Goal: Task Accomplishment & Management: Manage account settings

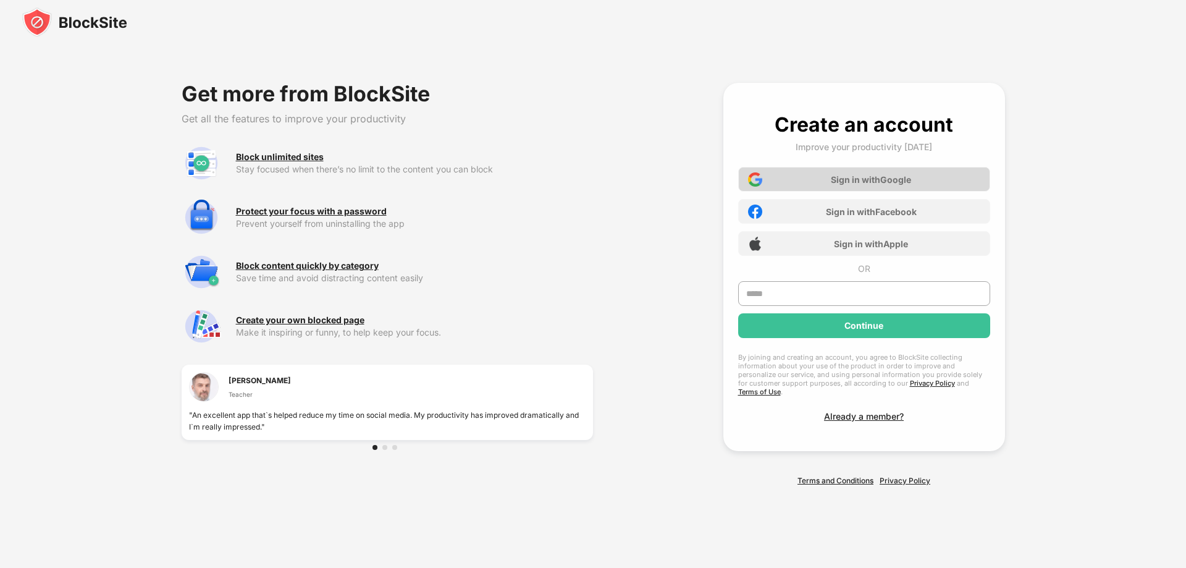
click at [801, 192] on div "Sign in with Google" at bounding box center [864, 179] width 252 height 25
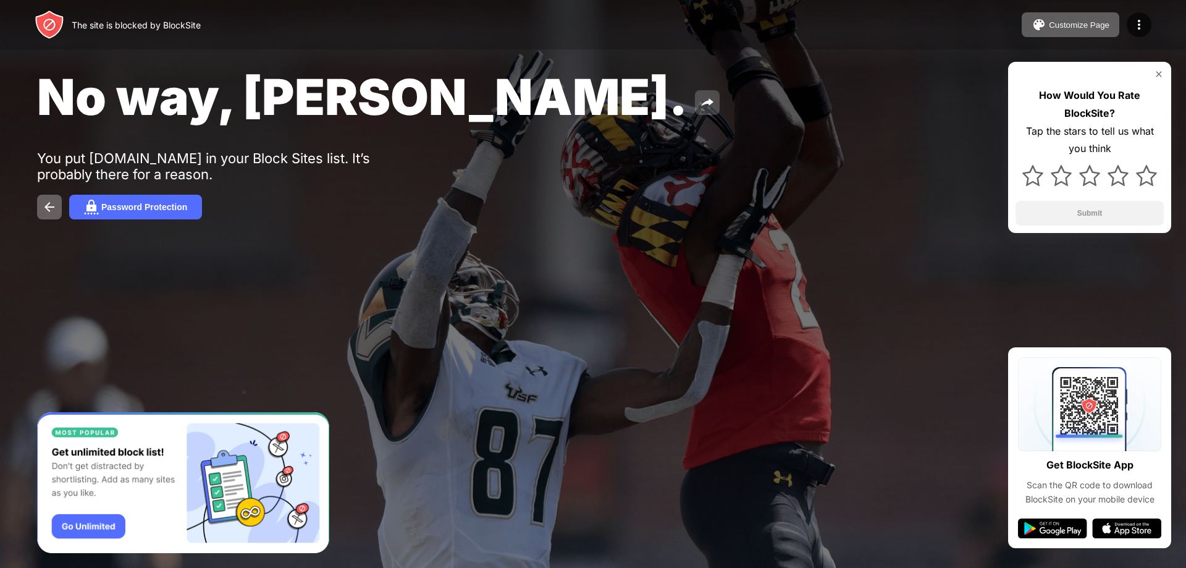
click at [700, 103] on img at bounding box center [707, 102] width 15 height 15
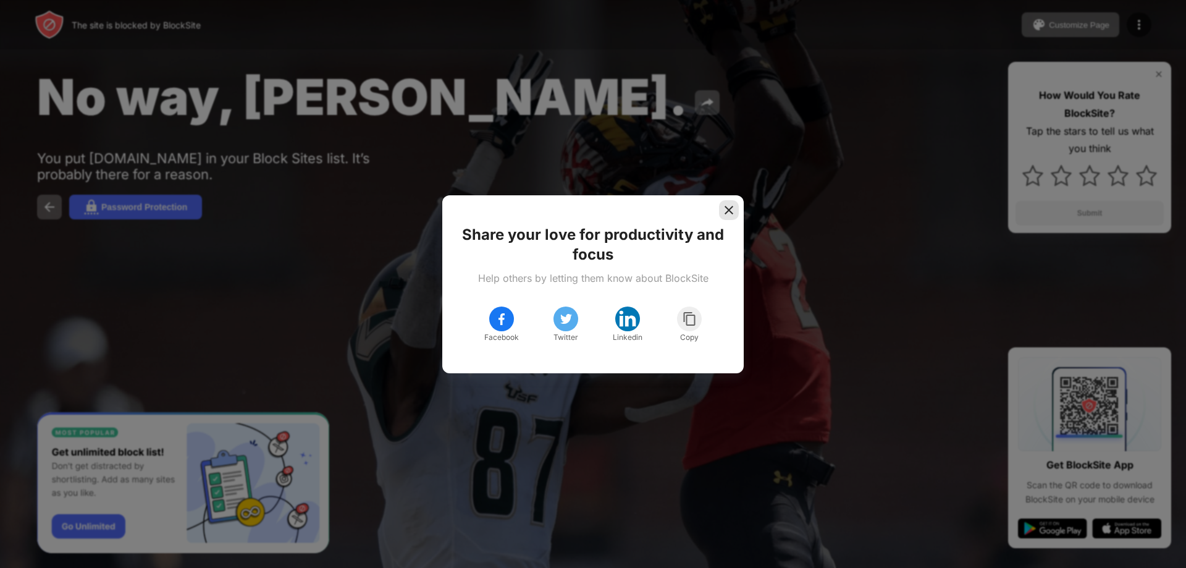
click at [730, 211] on img at bounding box center [729, 210] width 12 height 12
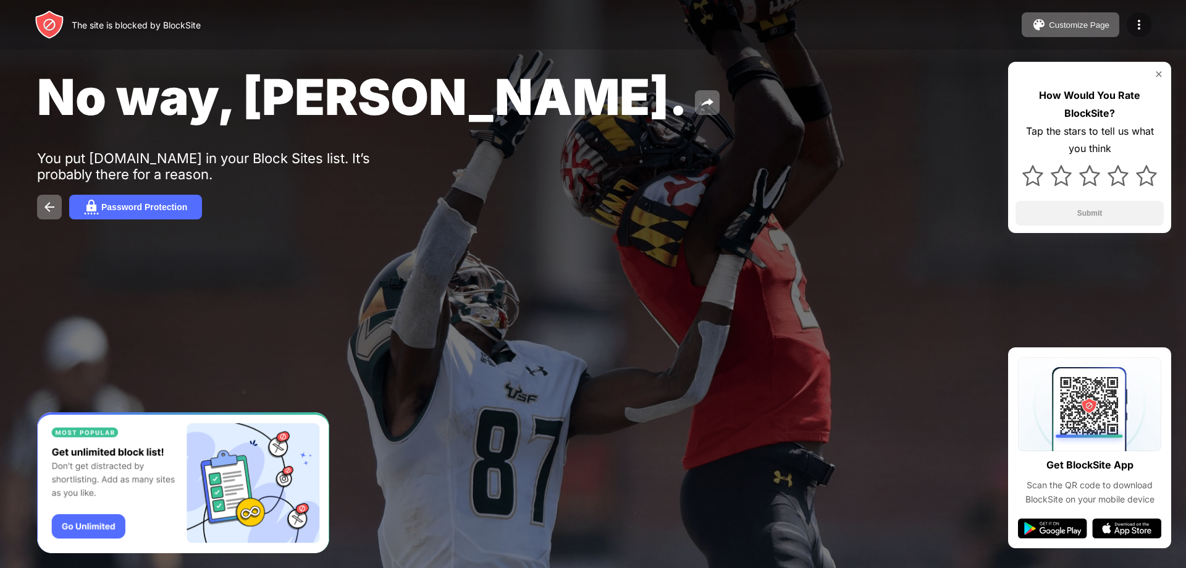
click at [1134, 15] on div at bounding box center [1139, 24] width 25 height 25
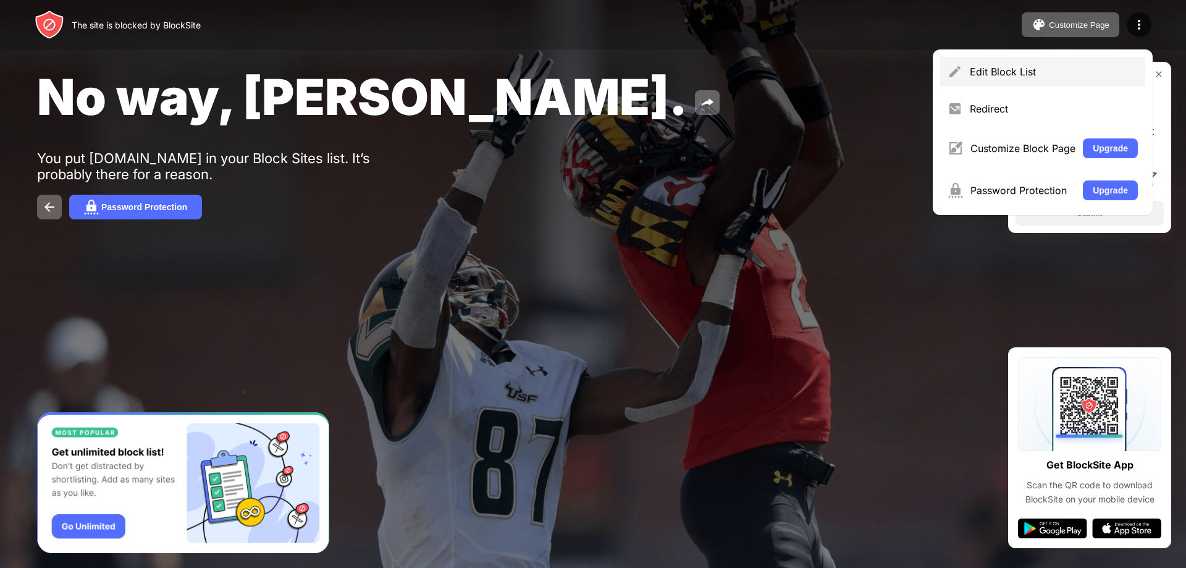
click at [1009, 74] on div "Edit Block List" at bounding box center [1054, 71] width 168 height 12
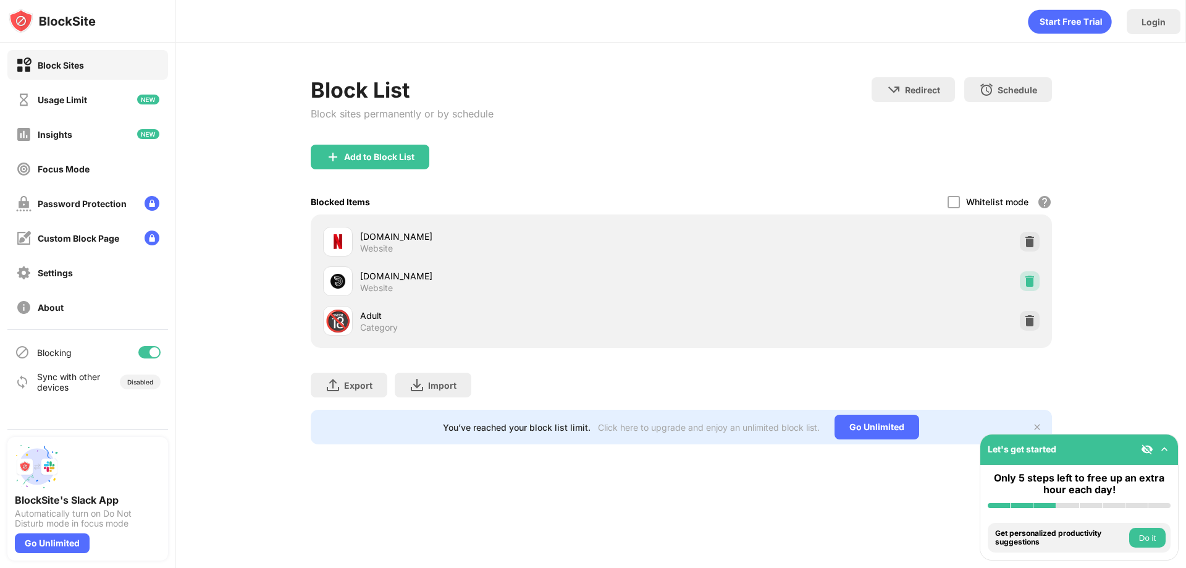
click at [1032, 278] on img at bounding box center [1030, 281] width 12 height 12
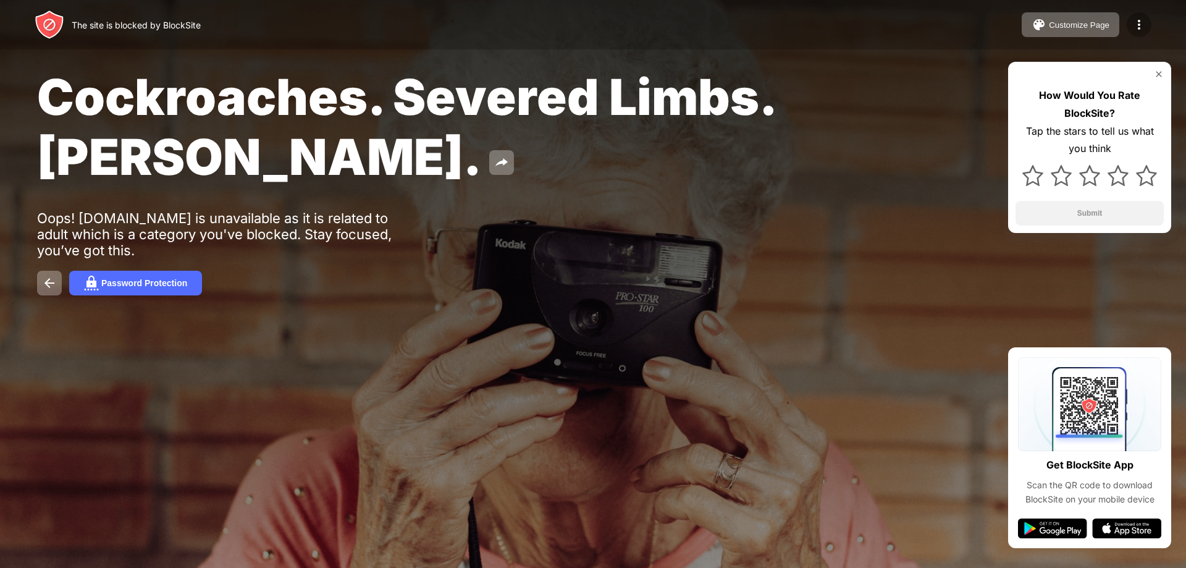
click at [1140, 27] on img at bounding box center [1139, 24] width 15 height 15
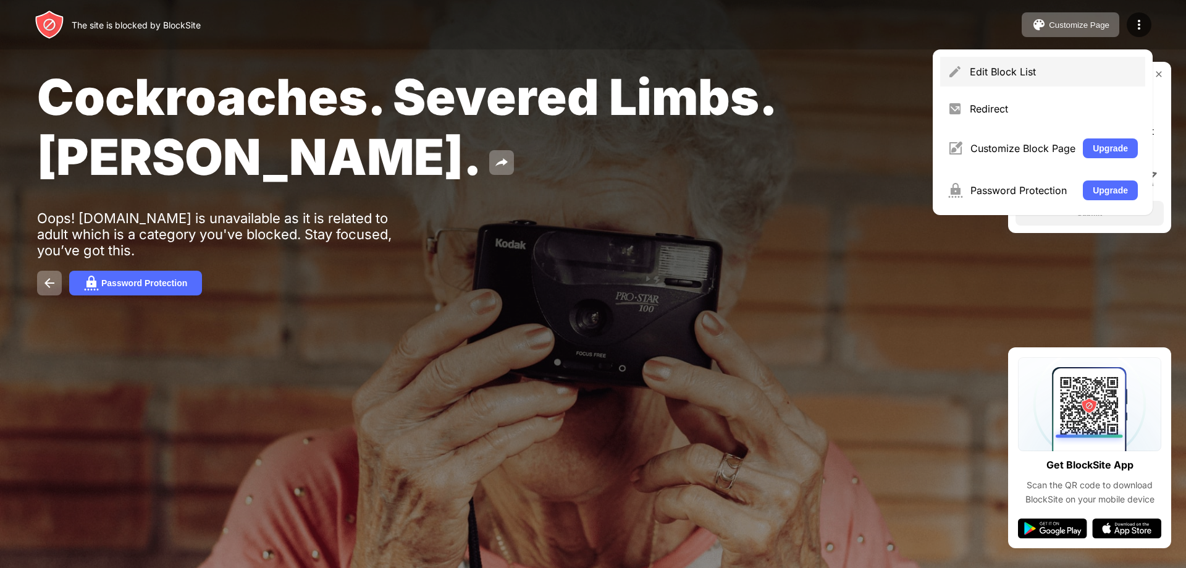
click at [977, 76] on div "Edit Block List" at bounding box center [1054, 71] width 168 height 12
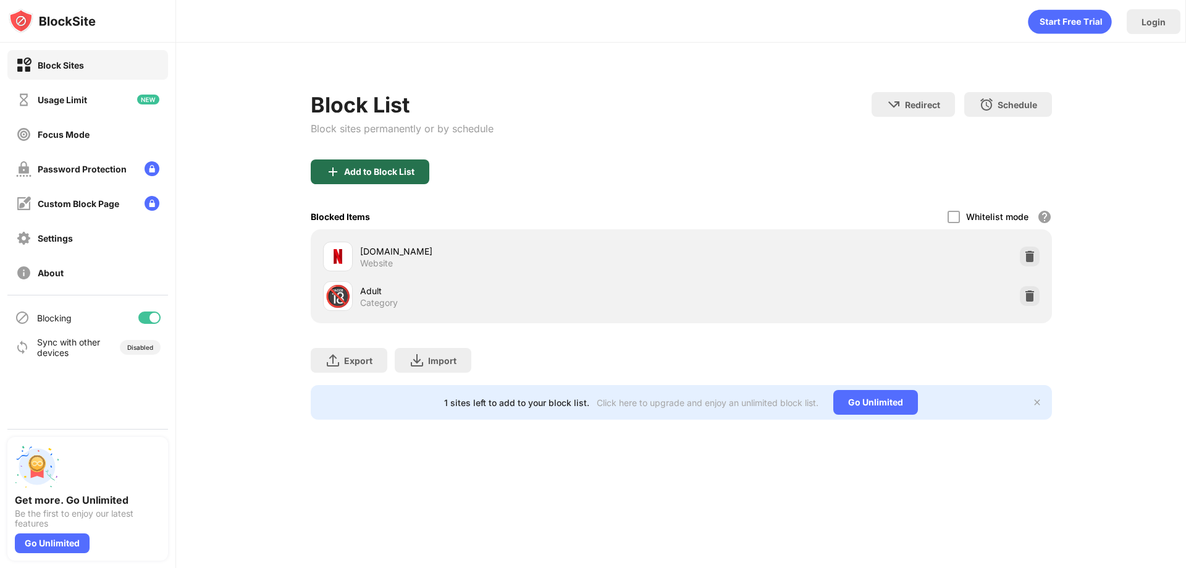
click at [410, 174] on div "Add to Block List" at bounding box center [379, 172] width 70 height 10
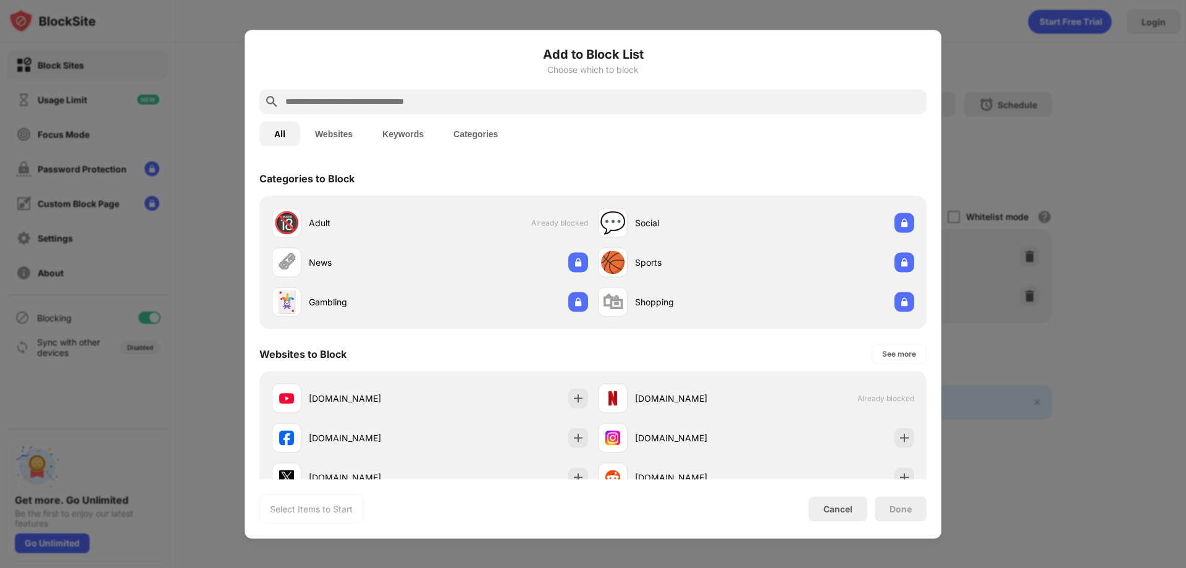
click at [455, 109] on div at bounding box center [592, 101] width 667 height 25
click at [469, 101] on input "text" at bounding box center [603, 101] width 638 height 15
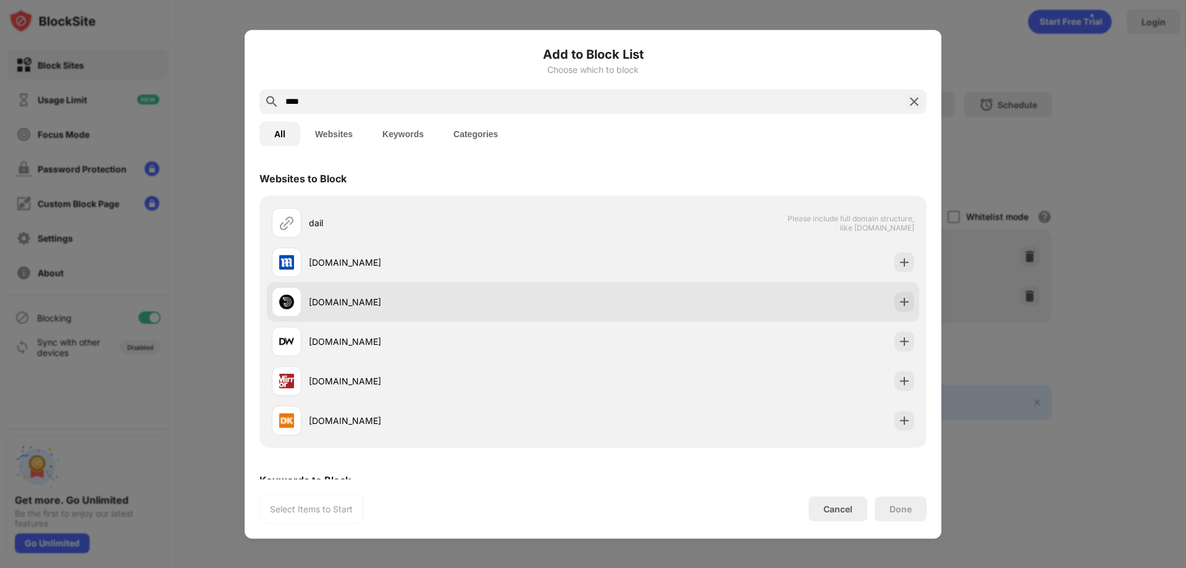
type input "****"
click at [898, 306] on img at bounding box center [904, 301] width 12 height 12
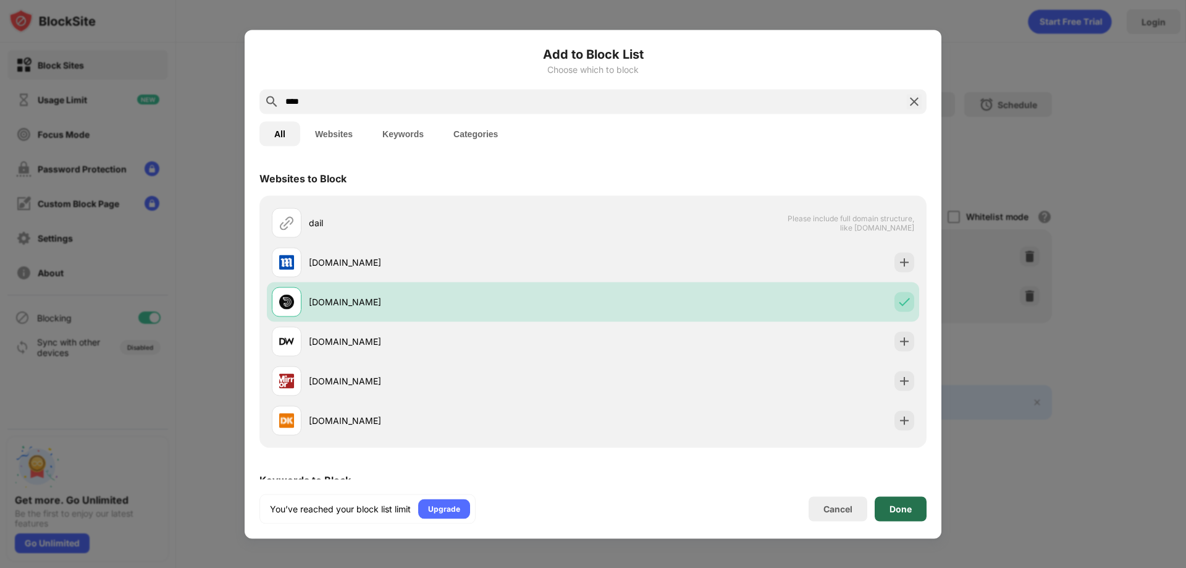
click at [888, 504] on div "Done" at bounding box center [901, 508] width 52 height 25
